Goal: Find specific page/section: Find specific page/section

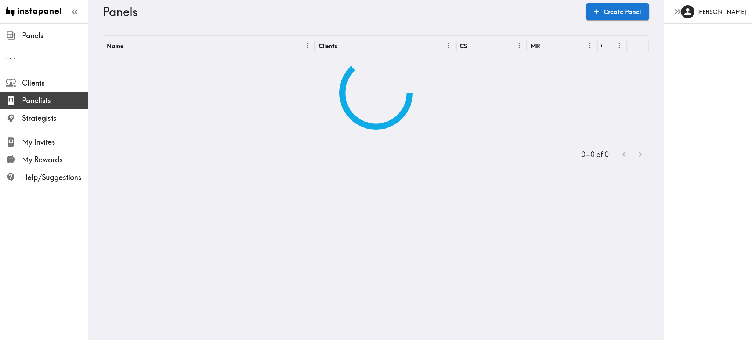
click at [47, 104] on span "Panelists" at bounding box center [55, 100] width 66 height 10
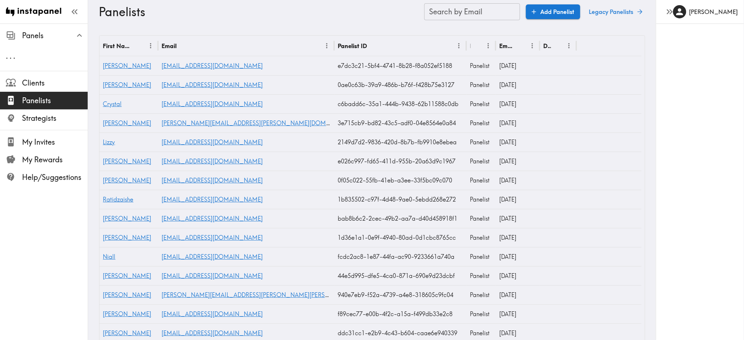
click at [623, 12] on link "Legacy Panelists" at bounding box center [615, 11] width 59 height 15
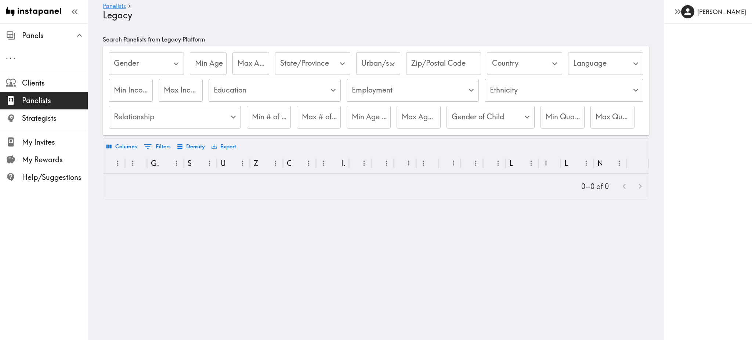
click at [520, 66] on body "Instapanel - Panelists - Legacy Panels . . . Clients Panelists Strategists My I…" at bounding box center [376, 122] width 752 height 199
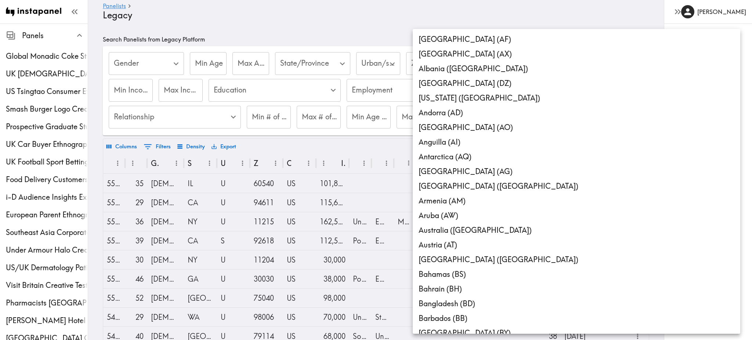
scroll to position [3140, 0]
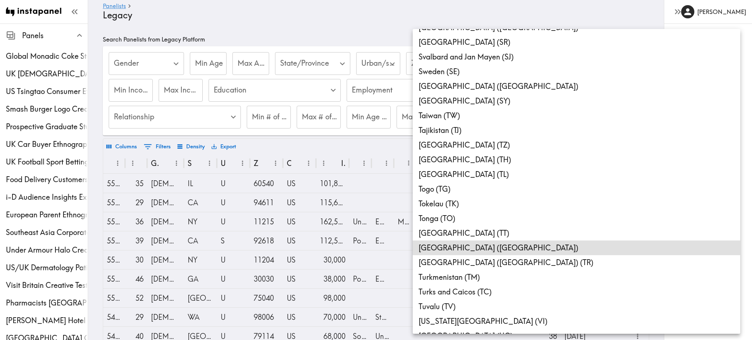
click at [452, 260] on li "[GEOGRAPHIC_DATA] ([GEOGRAPHIC_DATA]) (TR)" at bounding box center [577, 262] width 328 height 15
click at [504, 264] on li "[GEOGRAPHIC_DATA] ([GEOGRAPHIC_DATA]) (TR)" at bounding box center [577, 262] width 328 height 15
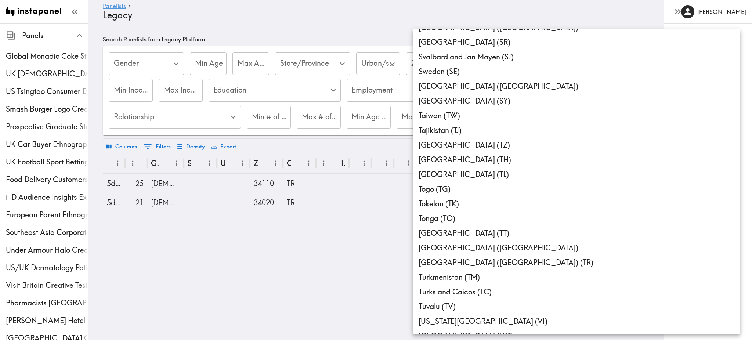
click at [336, 261] on div at bounding box center [376, 170] width 752 height 340
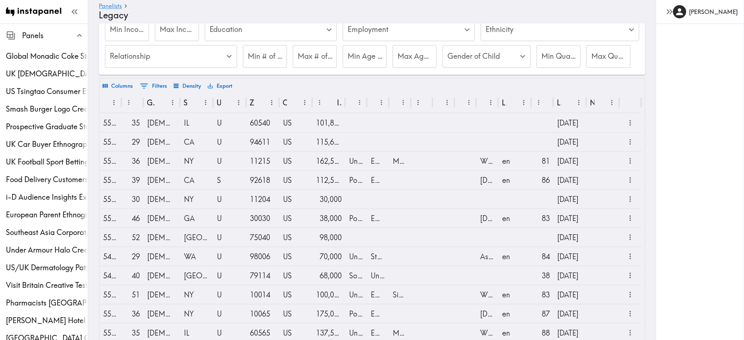
scroll to position [0, 0]
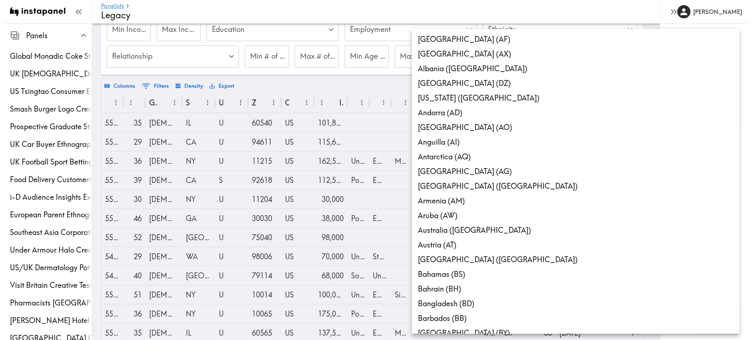
scroll to position [14, 0]
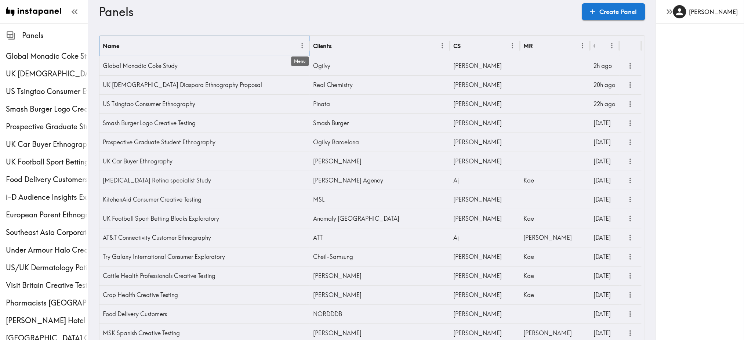
click at [301, 49] on icon "Menu" at bounding box center [303, 46] width 8 height 8
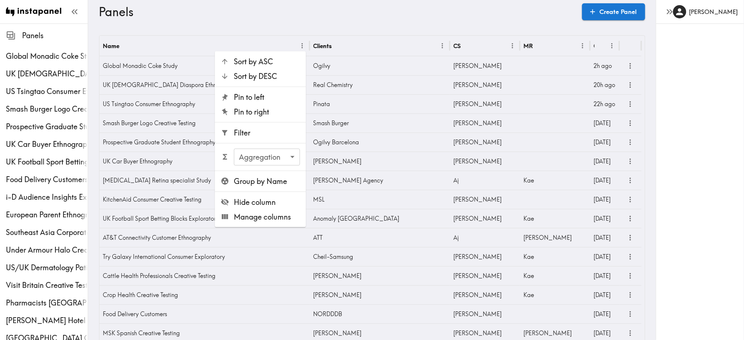
click at [265, 133] on span "Filter" at bounding box center [267, 133] width 66 height 10
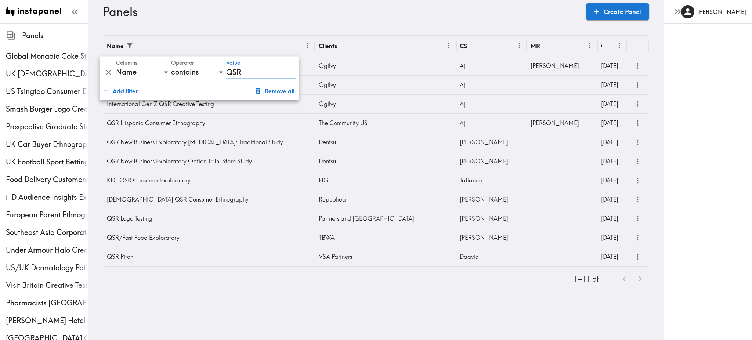
type input "QSR"
click at [635, 219] on icon "more" at bounding box center [637, 218] width 8 height 8
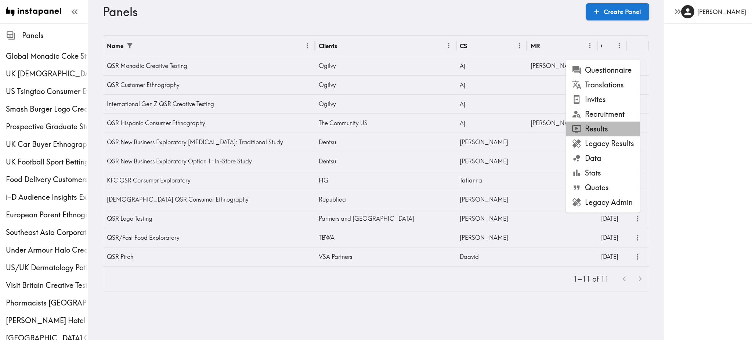
click at [606, 128] on li "Results" at bounding box center [603, 129] width 74 height 15
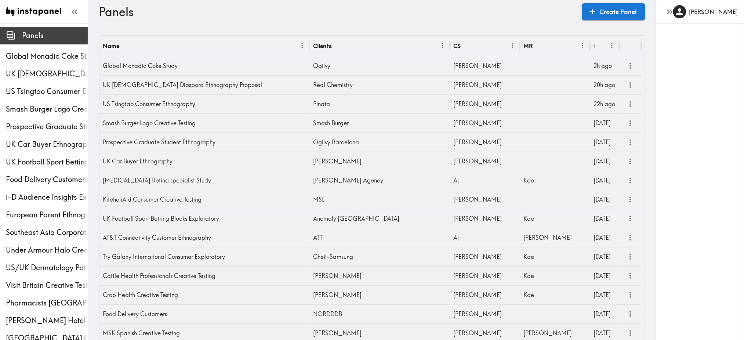
click at [29, 37] on span "Panels" at bounding box center [55, 35] width 66 height 10
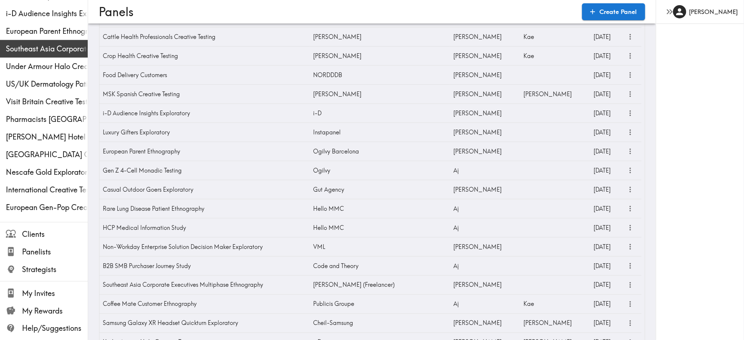
scroll to position [240, 0]
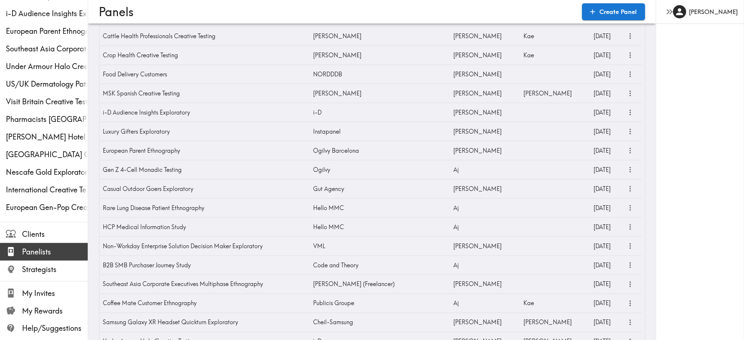
click at [44, 256] on span "Panelists" at bounding box center [55, 252] width 66 height 10
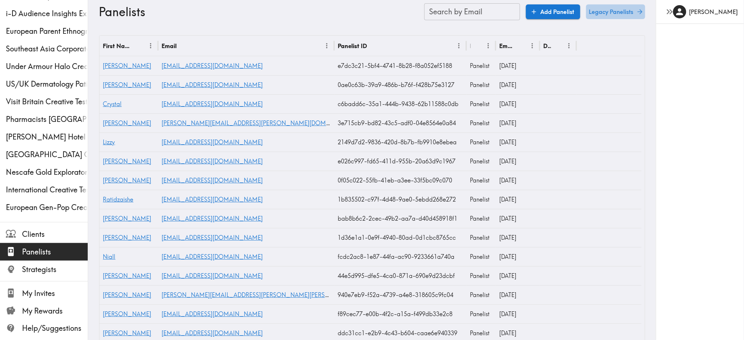
click at [602, 11] on link "Legacy Panelists" at bounding box center [615, 11] width 59 height 15
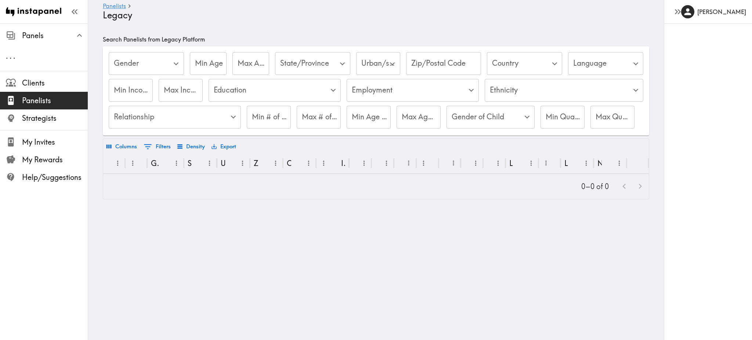
click at [507, 63] on body "Instapanel - Panelists - Legacy Panels . . . Clients Panelists Strategists My I…" at bounding box center [376, 122] width 752 height 199
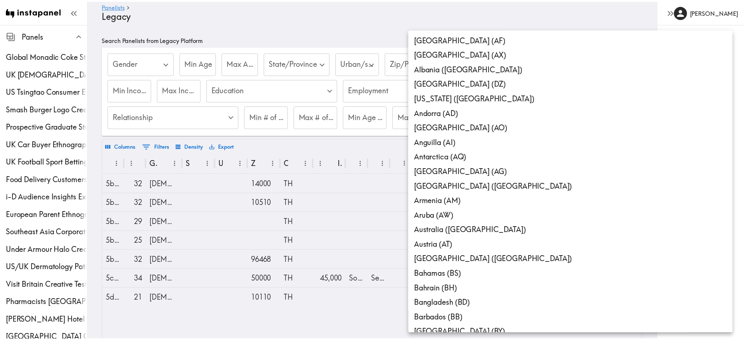
scroll to position [3074, 0]
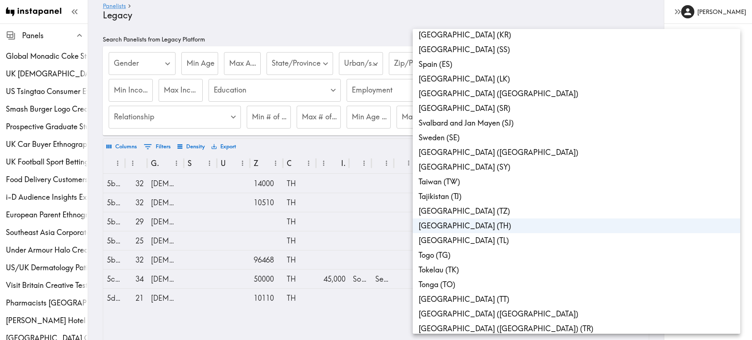
type input "TH"
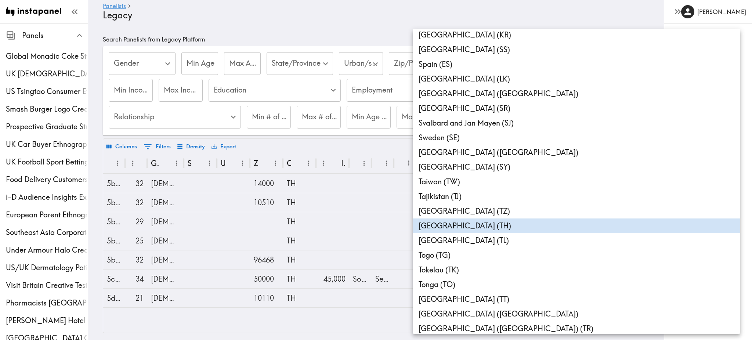
click at [662, 198] on div at bounding box center [376, 170] width 752 height 340
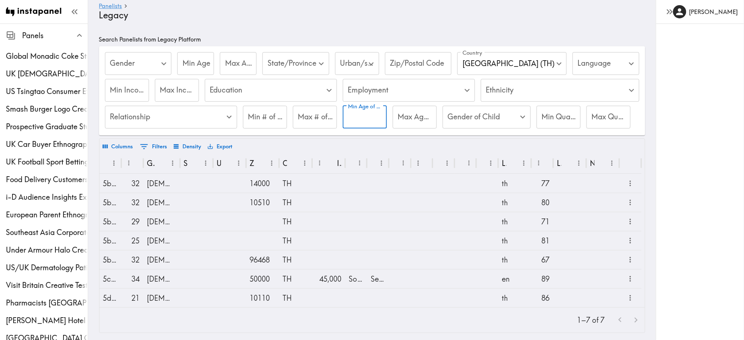
click at [365, 117] on input "Min Age of Child" at bounding box center [365, 117] width 44 height 23
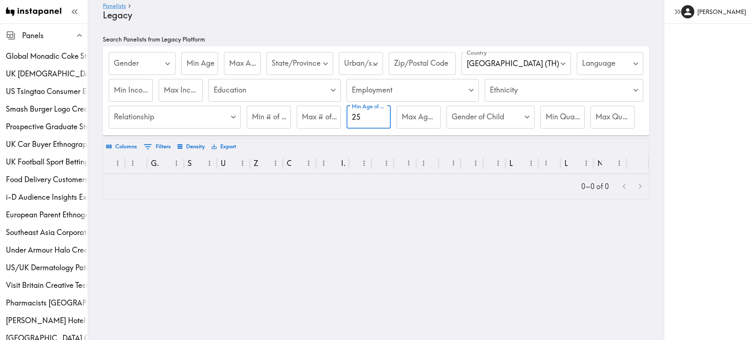
type input "25"
click at [401, 117] on input "Max Age of Child" at bounding box center [419, 117] width 44 height 23
click at [397, 118] on input "Max Age of Child" at bounding box center [419, 117] width 44 height 23
drag, startPoint x: 649, startPoint y: 140, endPoint x: 438, endPoint y: 142, distance: 210.4
click at [438, 142] on div "Columns 0 Filters Density Export" at bounding box center [376, 146] width 546 height 14
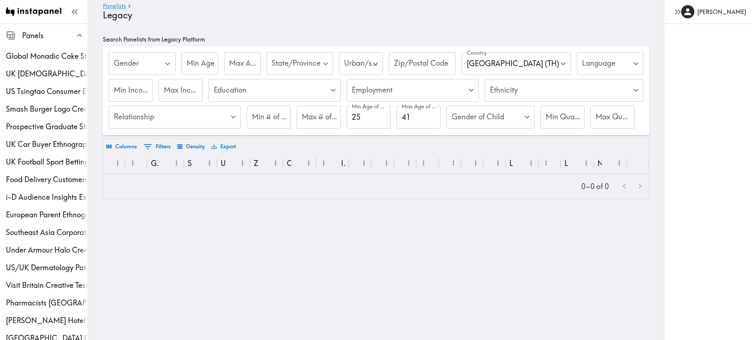
click at [416, 118] on input "41" at bounding box center [419, 117] width 44 height 23
type input "4"
click at [361, 112] on input "25" at bounding box center [369, 117] width 44 height 23
type input "2"
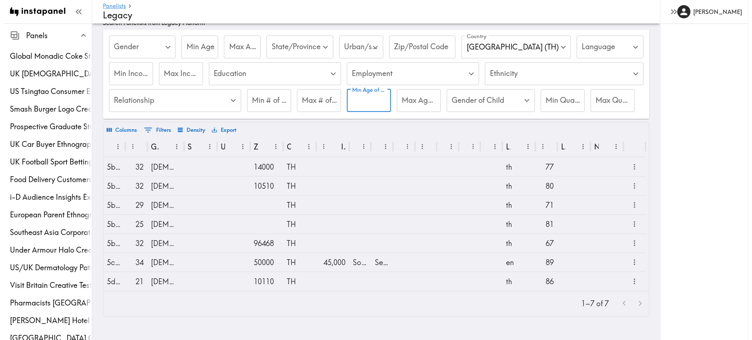
scroll to position [24, 0]
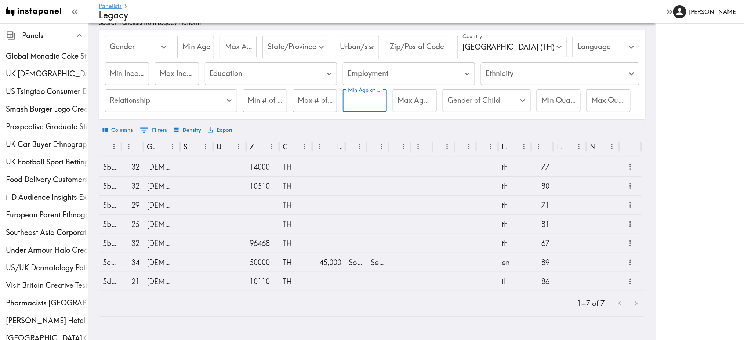
click at [498, 45] on body "Instapanel - Panelists - Legacy Panels Global Monadic Coke Study UK Portuguese …" at bounding box center [372, 173] width 744 height 333
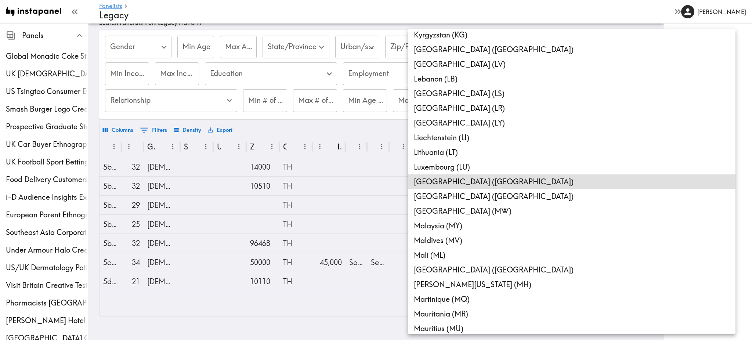
scroll to position [1958, 0]
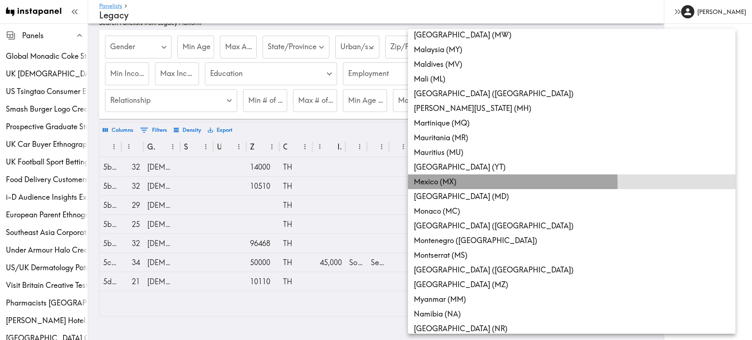
click at [434, 185] on li "Mexico (MX)" at bounding box center [572, 181] width 328 height 15
type input "TH,MX"
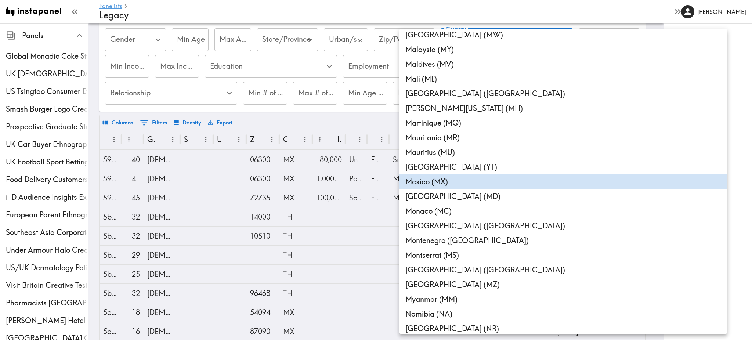
scroll to position [3074, 0]
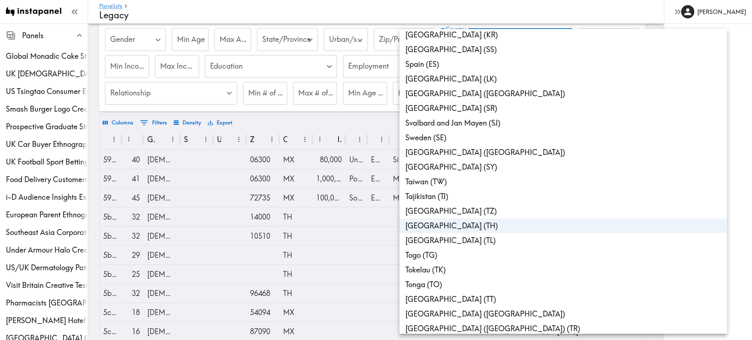
click at [438, 226] on li "[GEOGRAPHIC_DATA] (TH)" at bounding box center [563, 225] width 328 height 15
type input "MX"
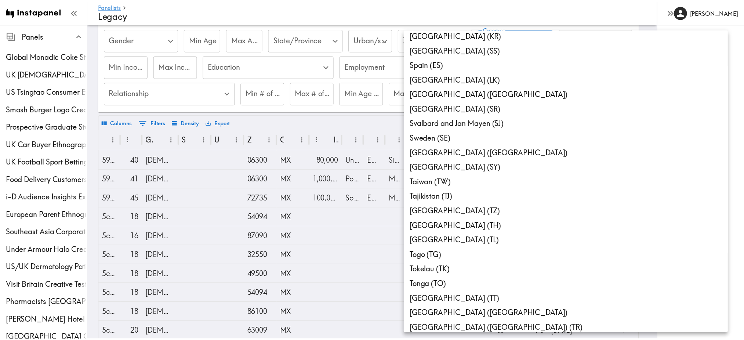
scroll to position [1958, 0]
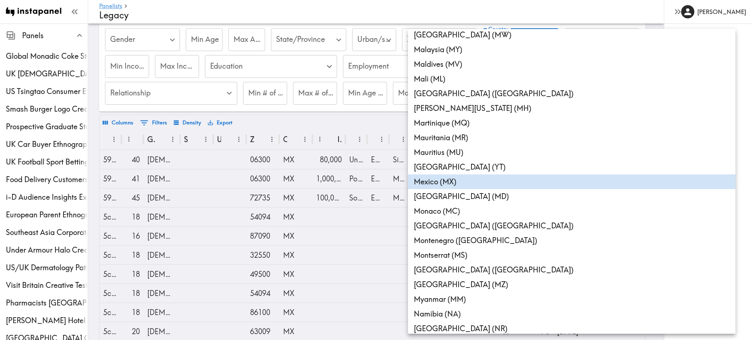
click at [677, 151] on div at bounding box center [376, 170] width 752 height 340
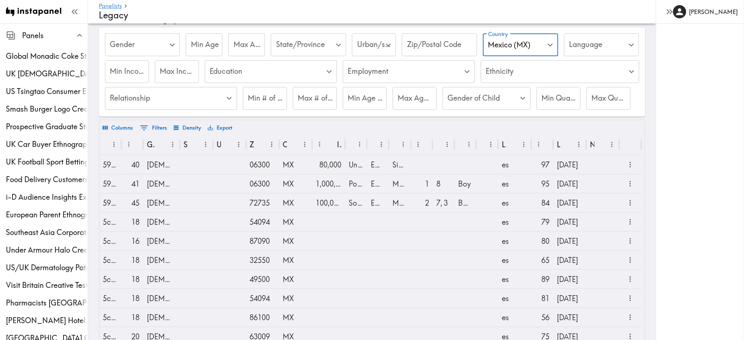
scroll to position [0, 0]
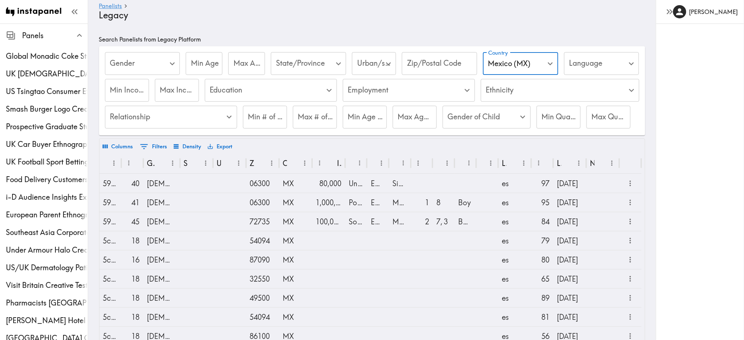
click at [359, 125] on input "Min Age of Child" at bounding box center [365, 117] width 44 height 23
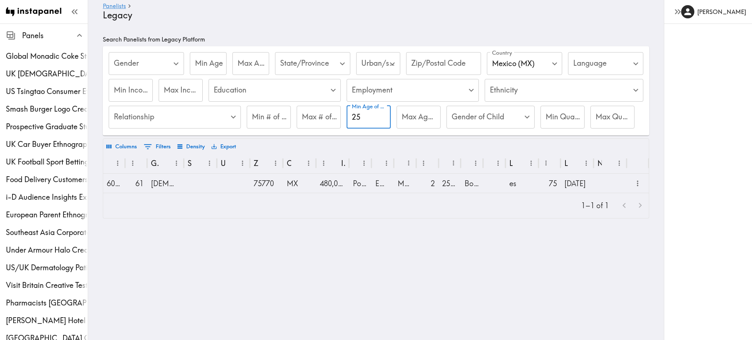
click at [360, 141] on div "Columns 0 Filters Density Export" at bounding box center [376, 146] width 546 height 14
click at [360, 123] on input "25" at bounding box center [369, 117] width 44 height 23
type input "2"
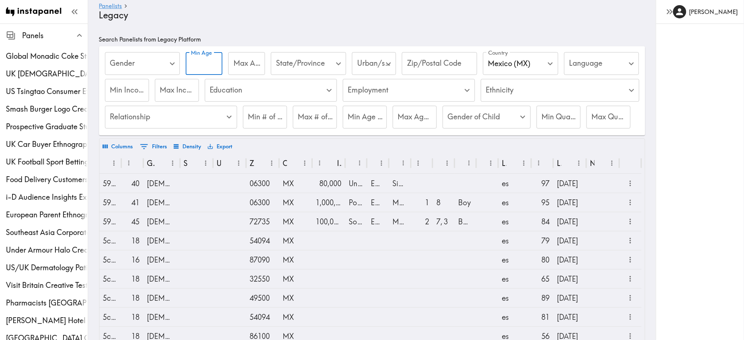
click at [207, 62] on div "Min Age Min Age" at bounding box center [204, 64] width 37 height 24
type input "25"
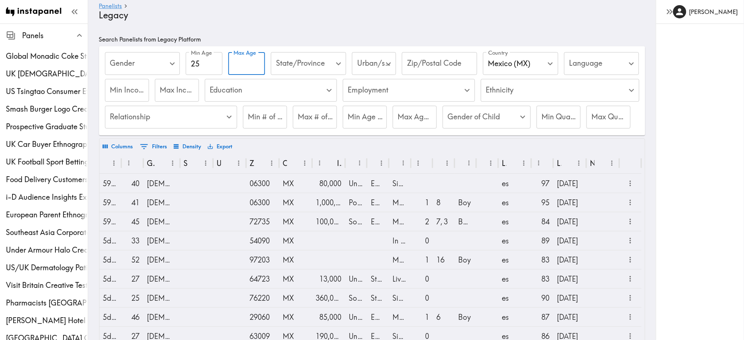
click at [238, 63] on input "Max Age" at bounding box center [246, 63] width 37 height 23
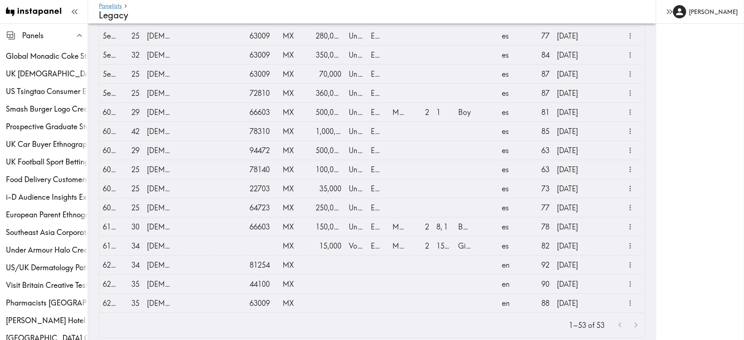
scroll to position [902, 0]
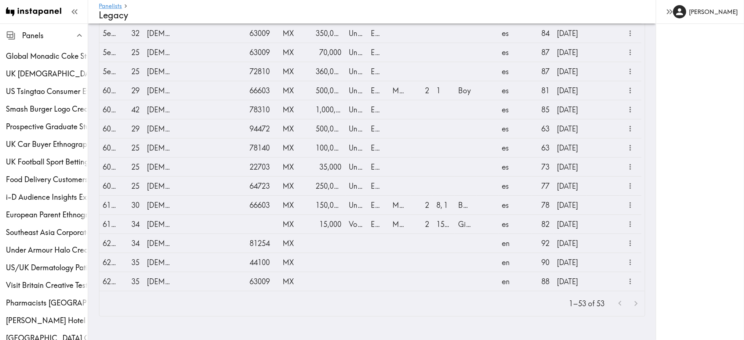
type input "44"
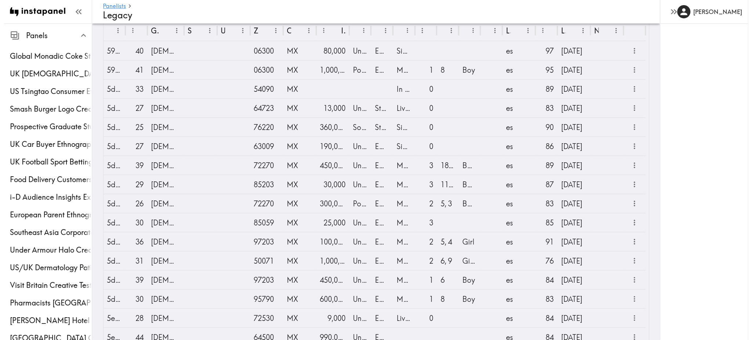
scroll to position [0, 0]
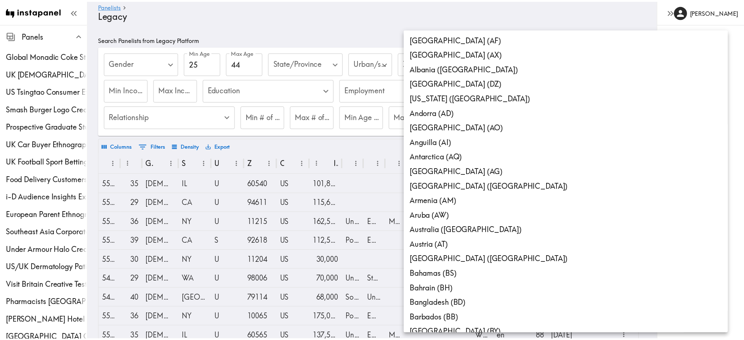
scroll to position [416, 0]
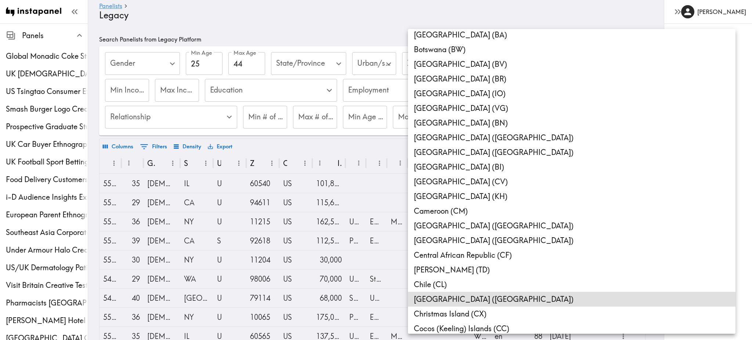
click at [440, 300] on li "[GEOGRAPHIC_DATA] ([GEOGRAPHIC_DATA])" at bounding box center [572, 299] width 328 height 15
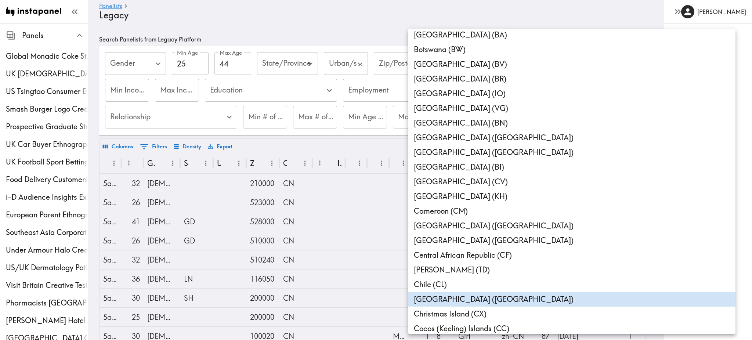
type input "CN"
click at [678, 200] on div at bounding box center [376, 170] width 752 height 340
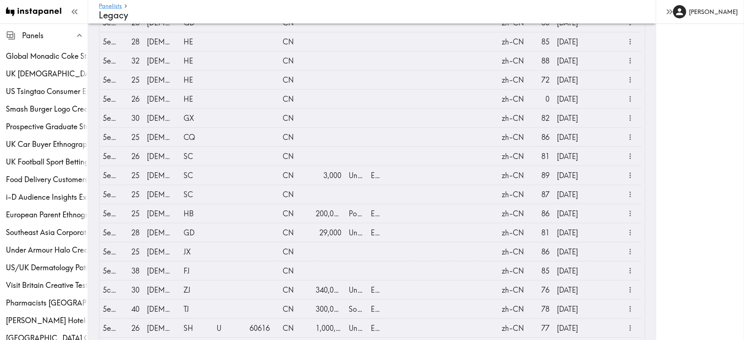
scroll to position [908, 0]
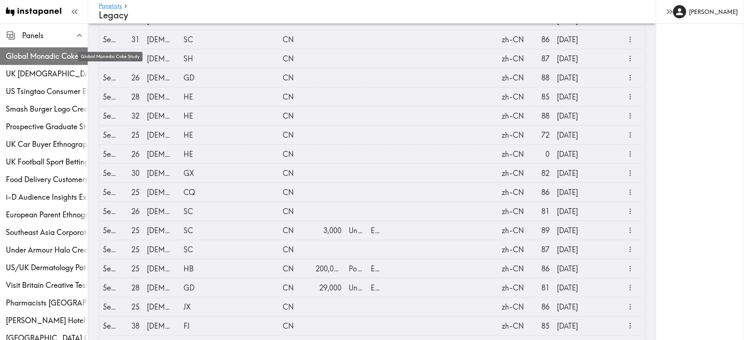
click at [50, 56] on span "Global Monadic Coke Study" at bounding box center [47, 56] width 82 height 10
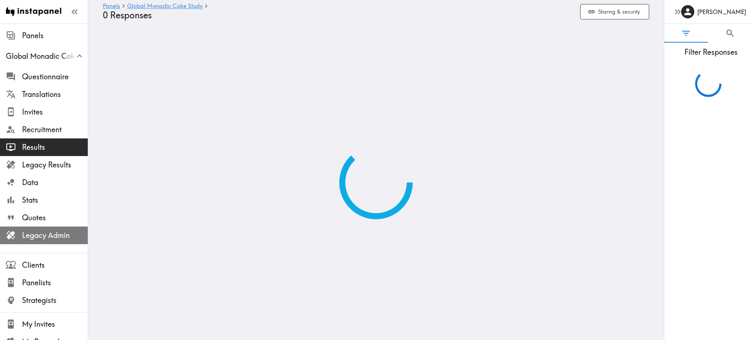
click at [57, 235] on span "Legacy Admin" at bounding box center [55, 235] width 66 height 10
